Goal: Check status: Check status

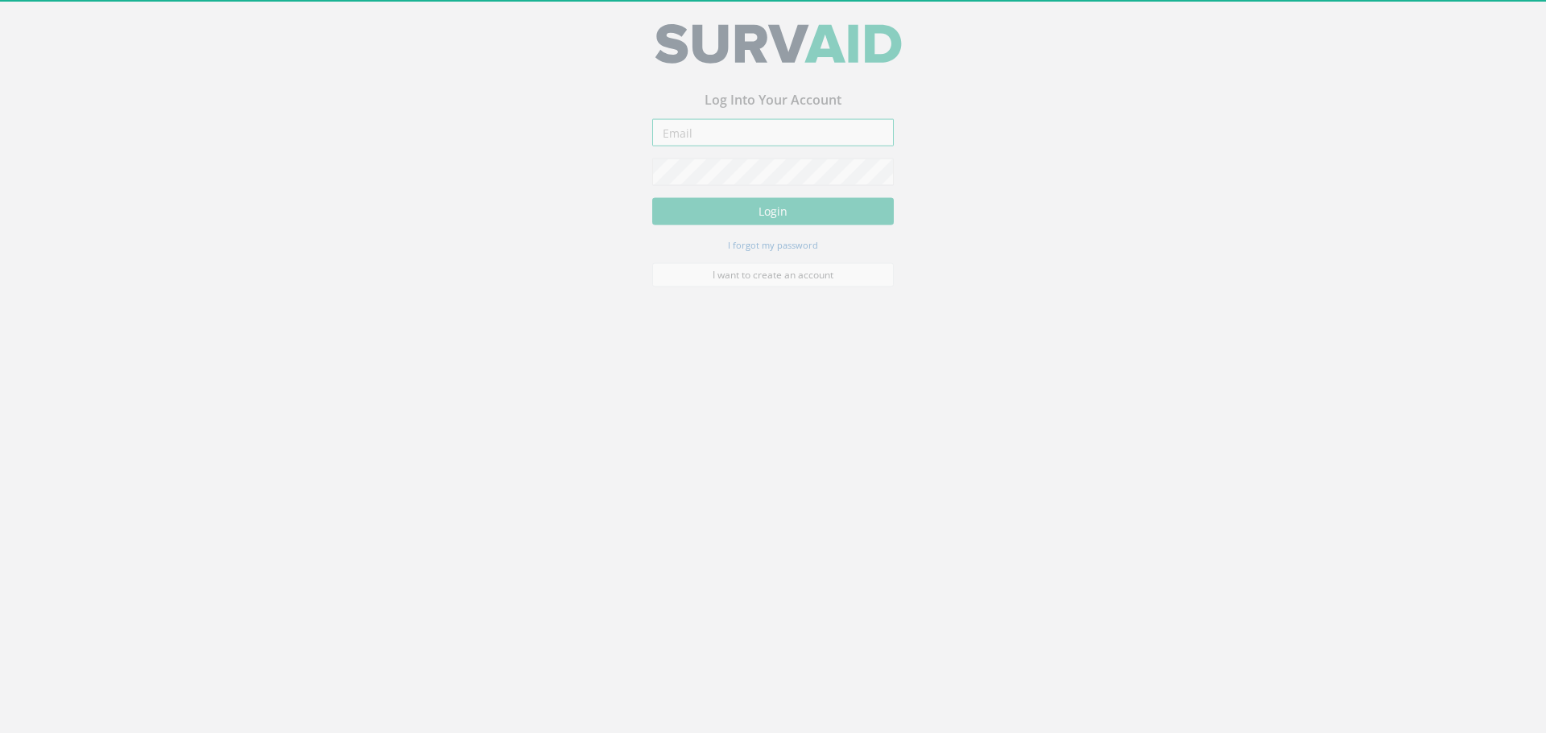
type input "[PERSON_NAME][EMAIL_ADDRESS][DOMAIN_NAME]"
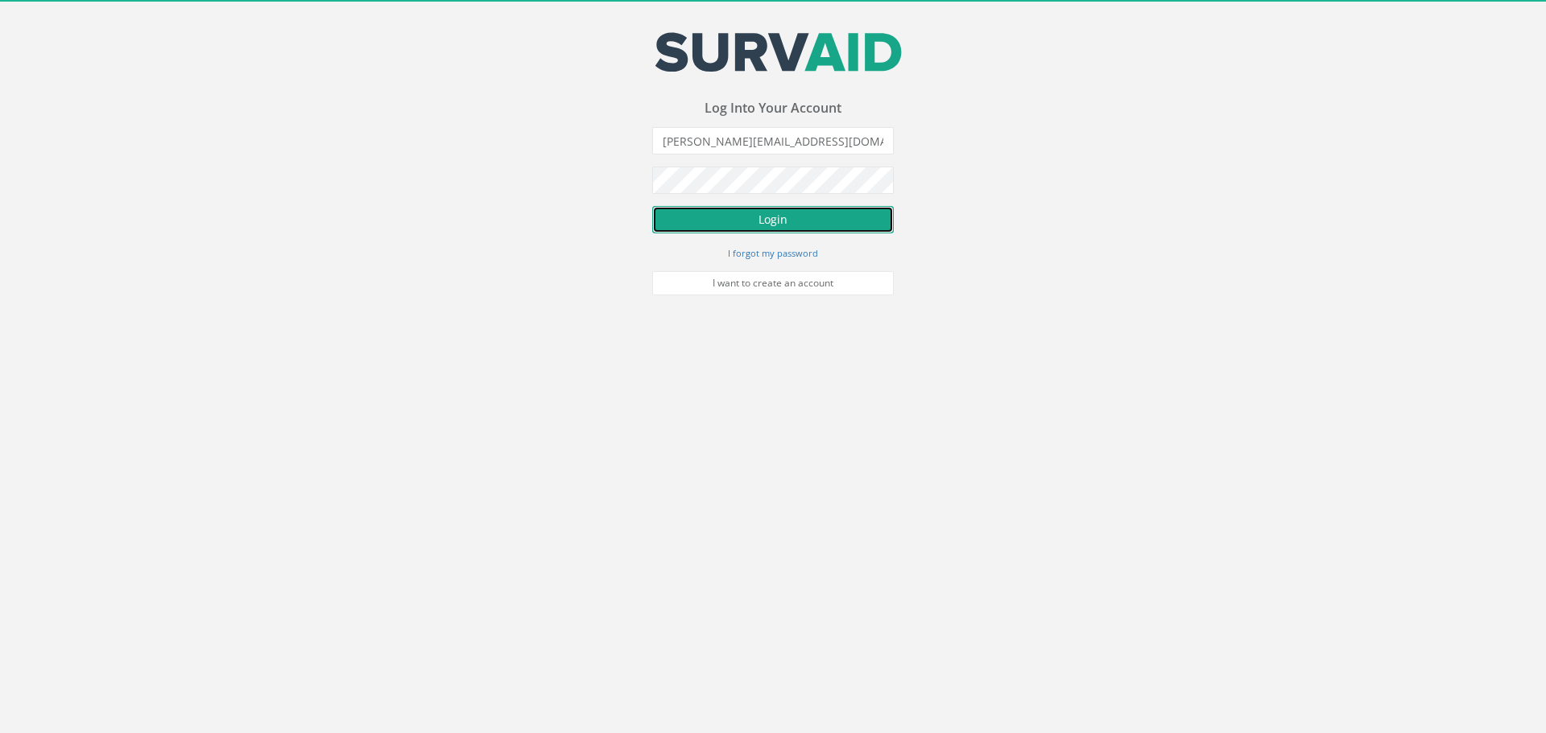
click at [783, 217] on button "Login" at bounding box center [773, 219] width 242 height 27
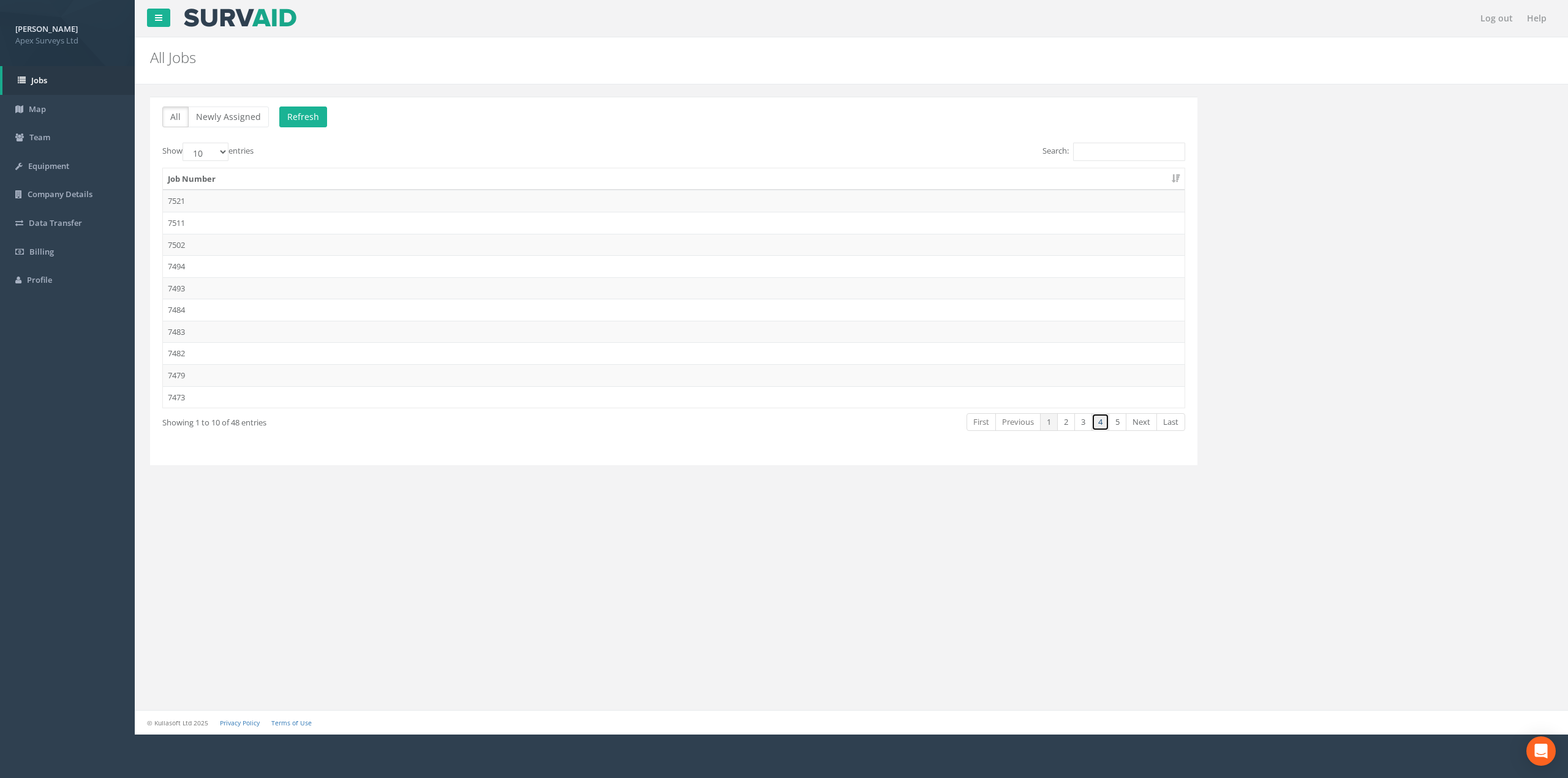
click at [1099, 427] on link "4" at bounding box center [1100, 421] width 17 height 17
click at [1083, 423] on link "3" at bounding box center [1083, 421] width 17 height 17
click at [246, 401] on td "7441" at bounding box center [673, 397] width 1022 height 22
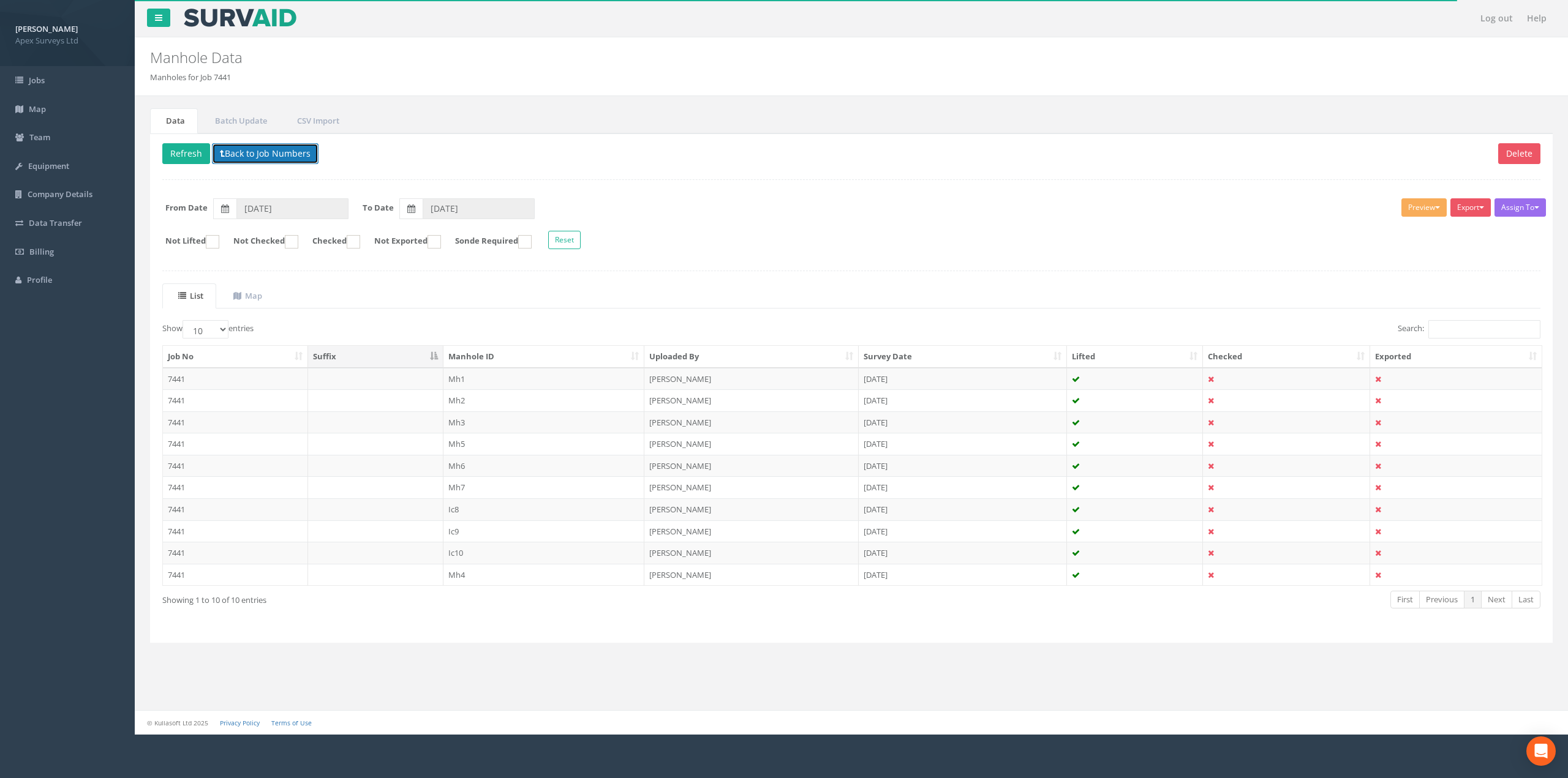
click at [288, 152] on button "Back to Job Numbers" at bounding box center [266, 153] width 107 height 21
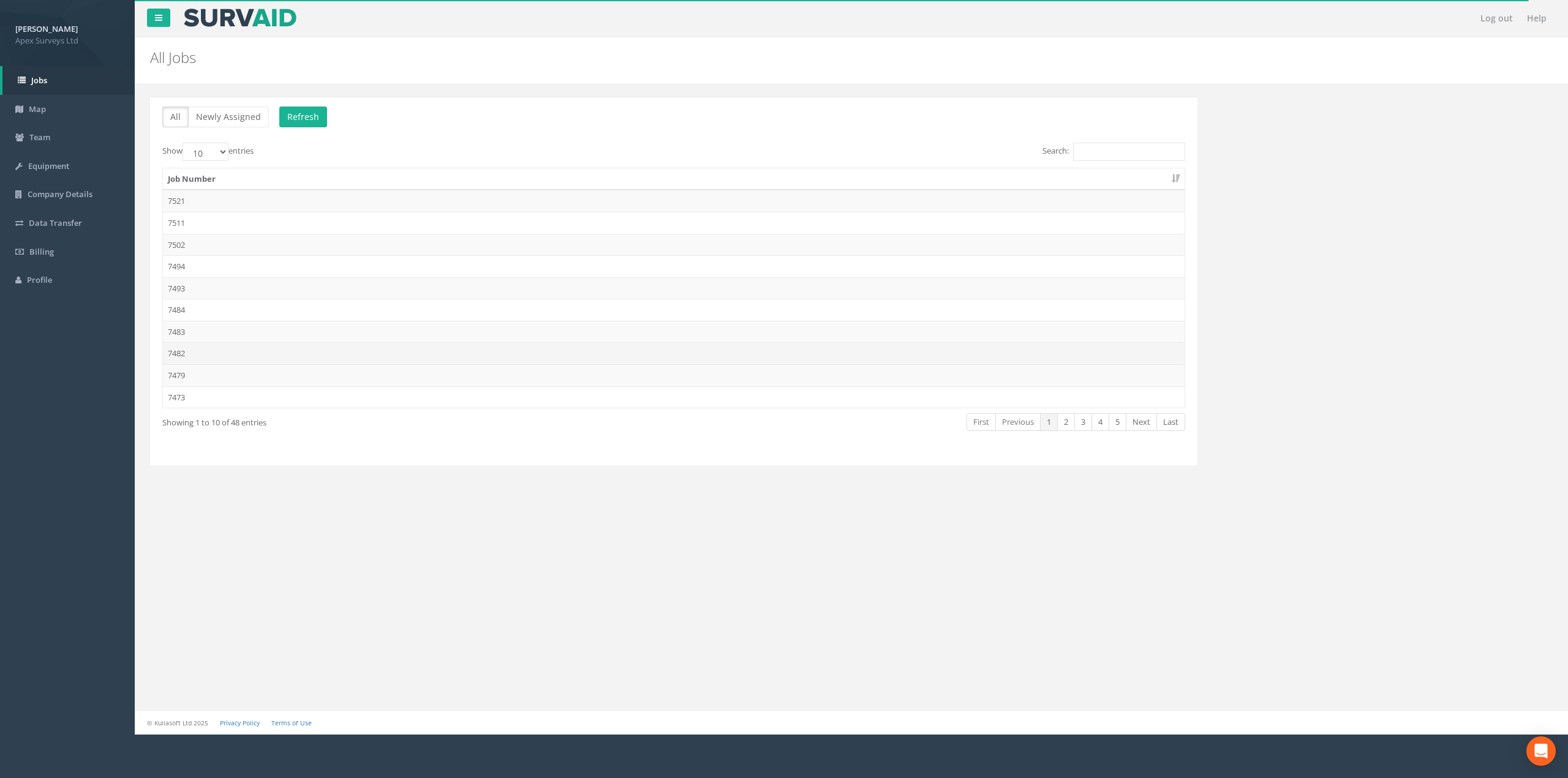
click at [285, 349] on td "7482" at bounding box center [673, 353] width 1022 height 22
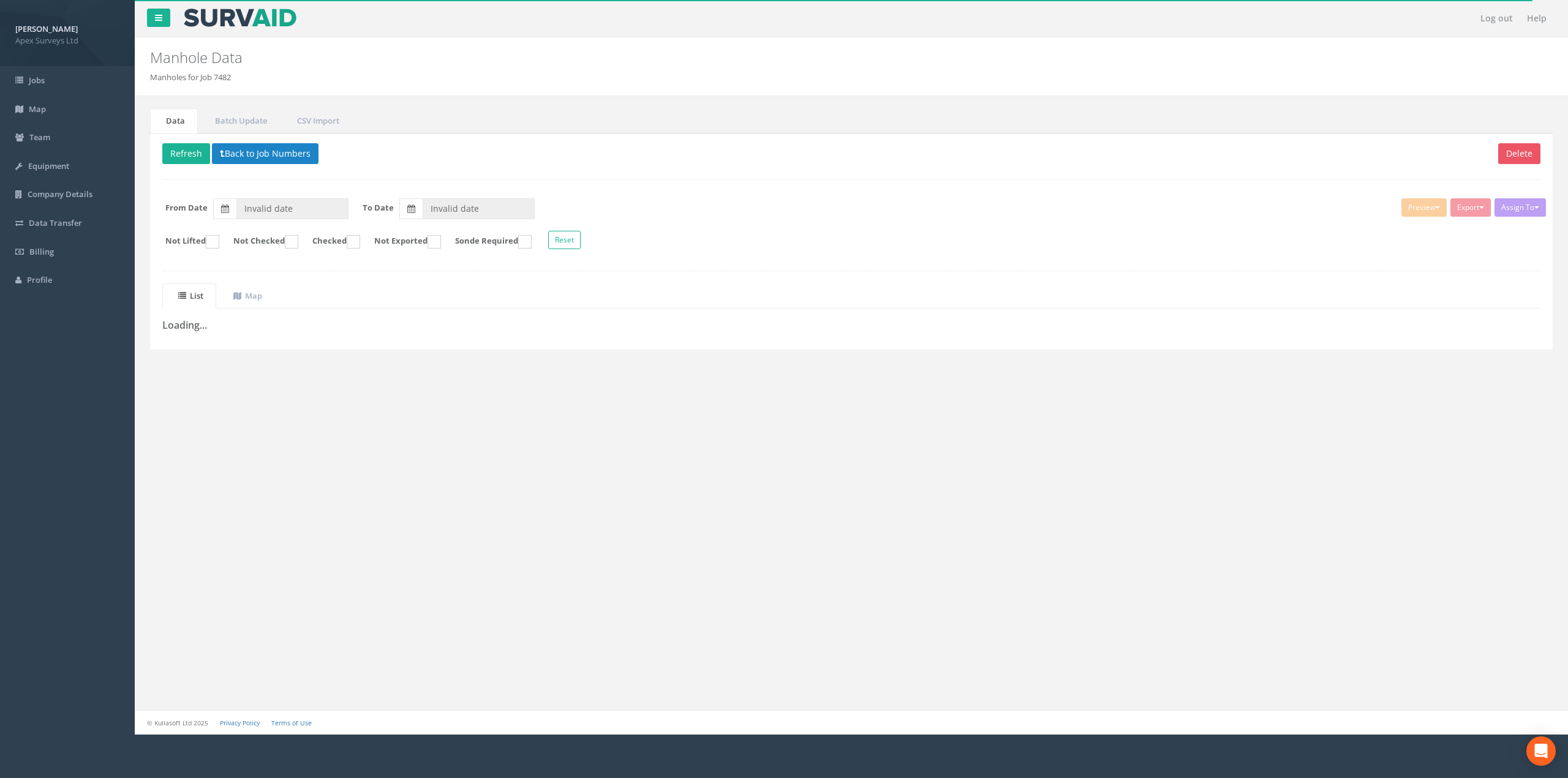
type input "[DATE]"
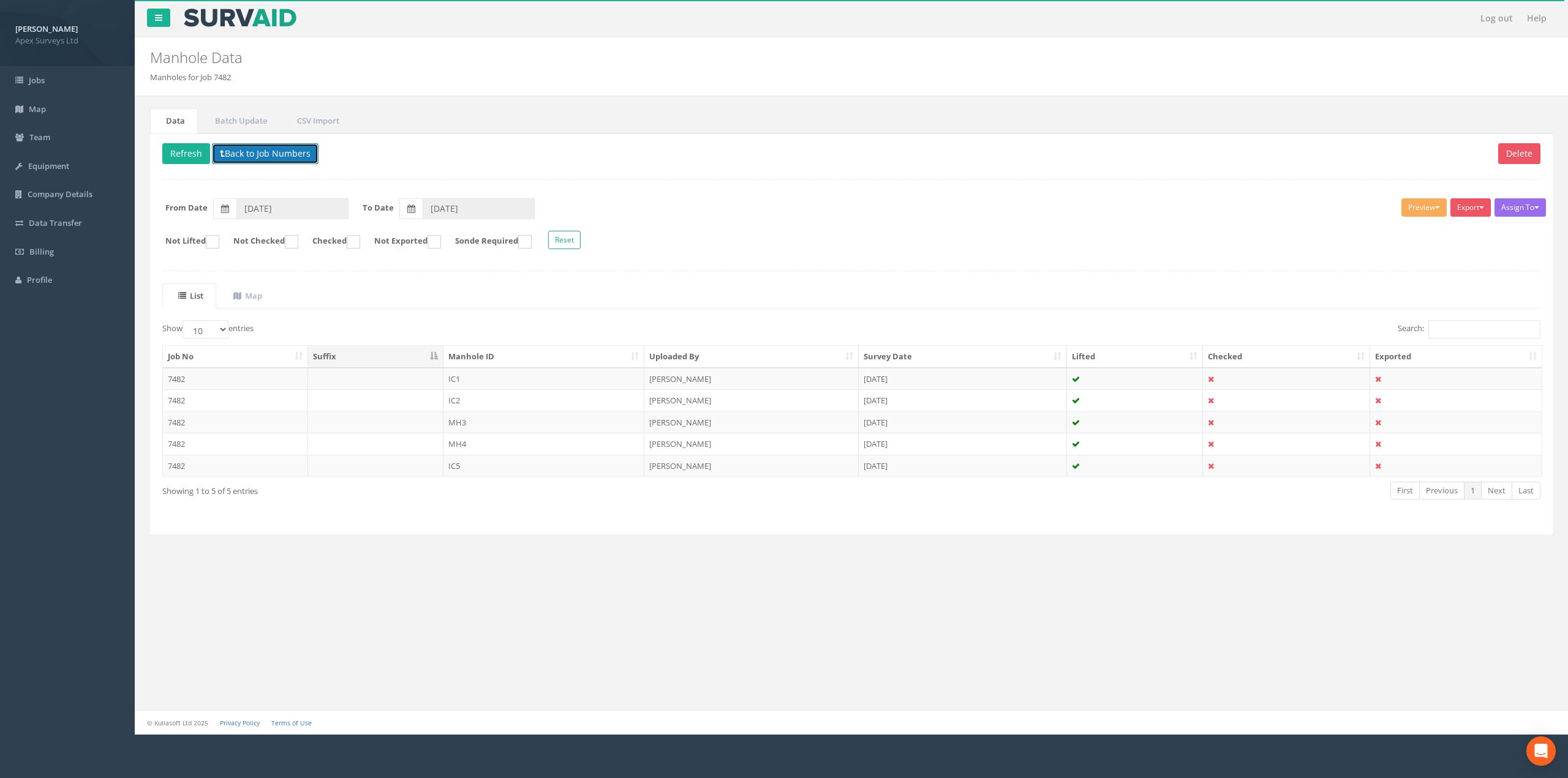
click at [269, 163] on button "Back to Job Numbers" at bounding box center [266, 153] width 107 height 21
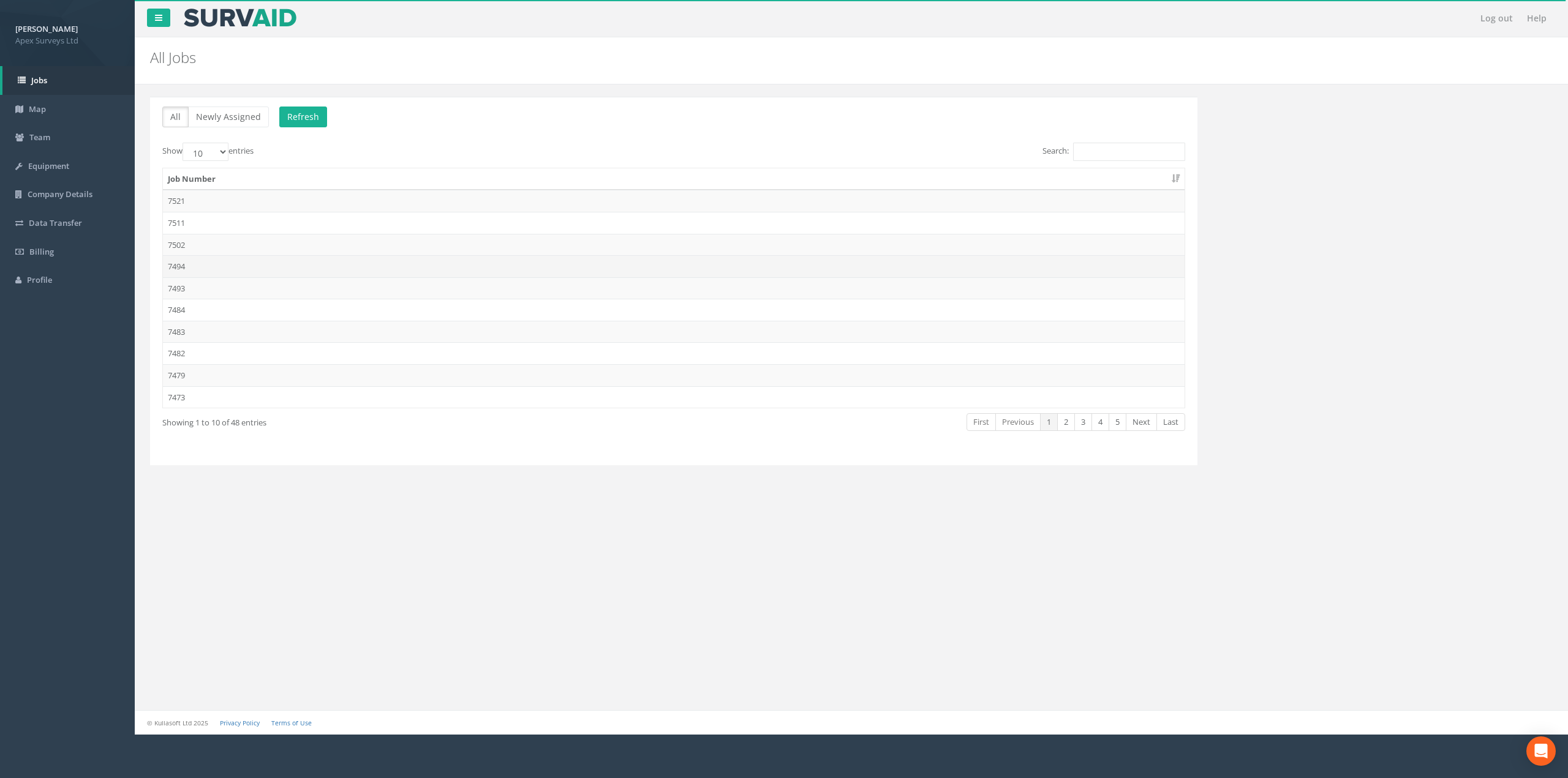
click at [212, 265] on td "7494" at bounding box center [673, 266] width 1022 height 22
